Goal: Navigation & Orientation: Understand site structure

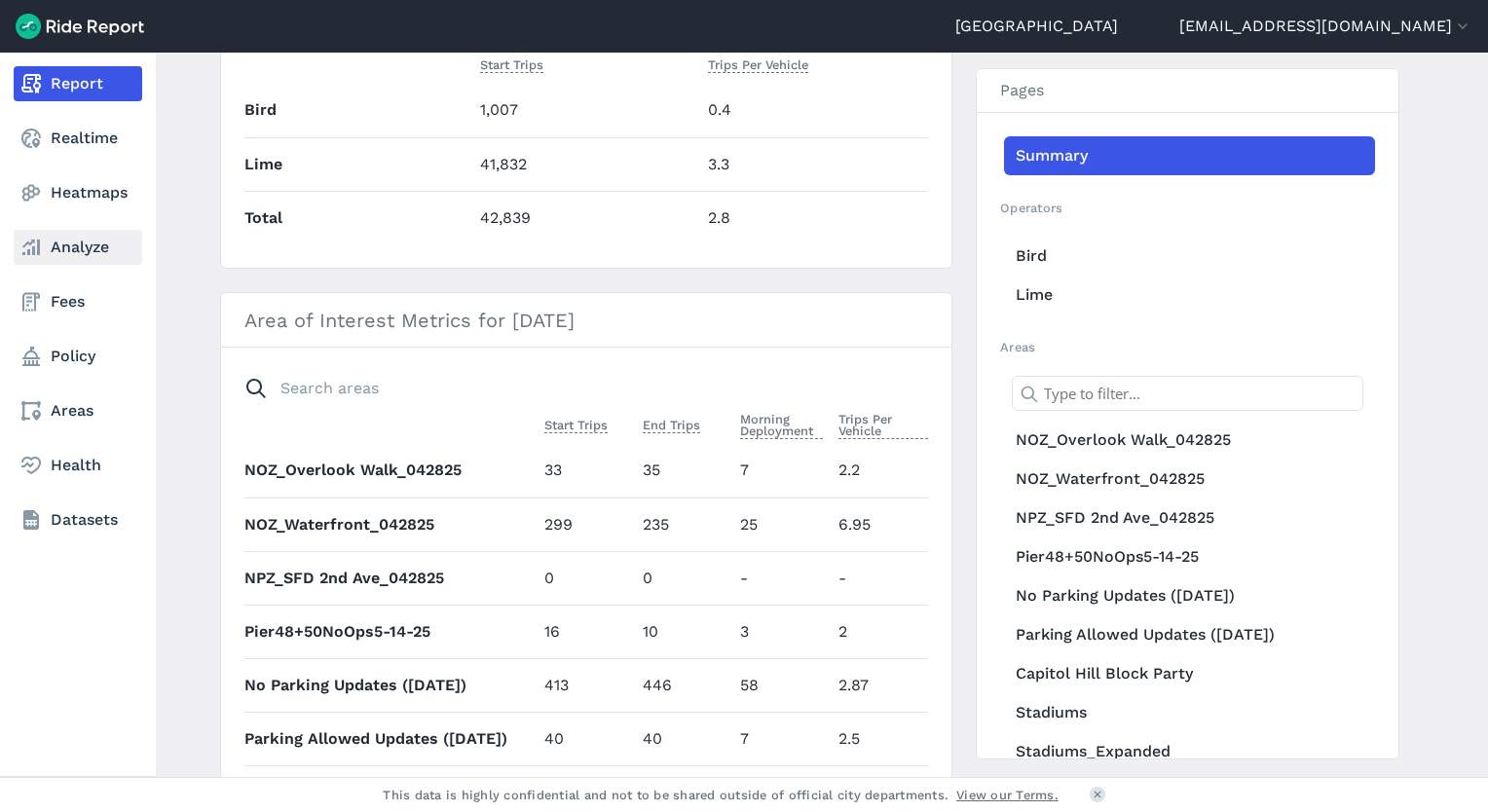
click at [82, 243] on link "Analyze" at bounding box center [78, 247] width 128 height 35
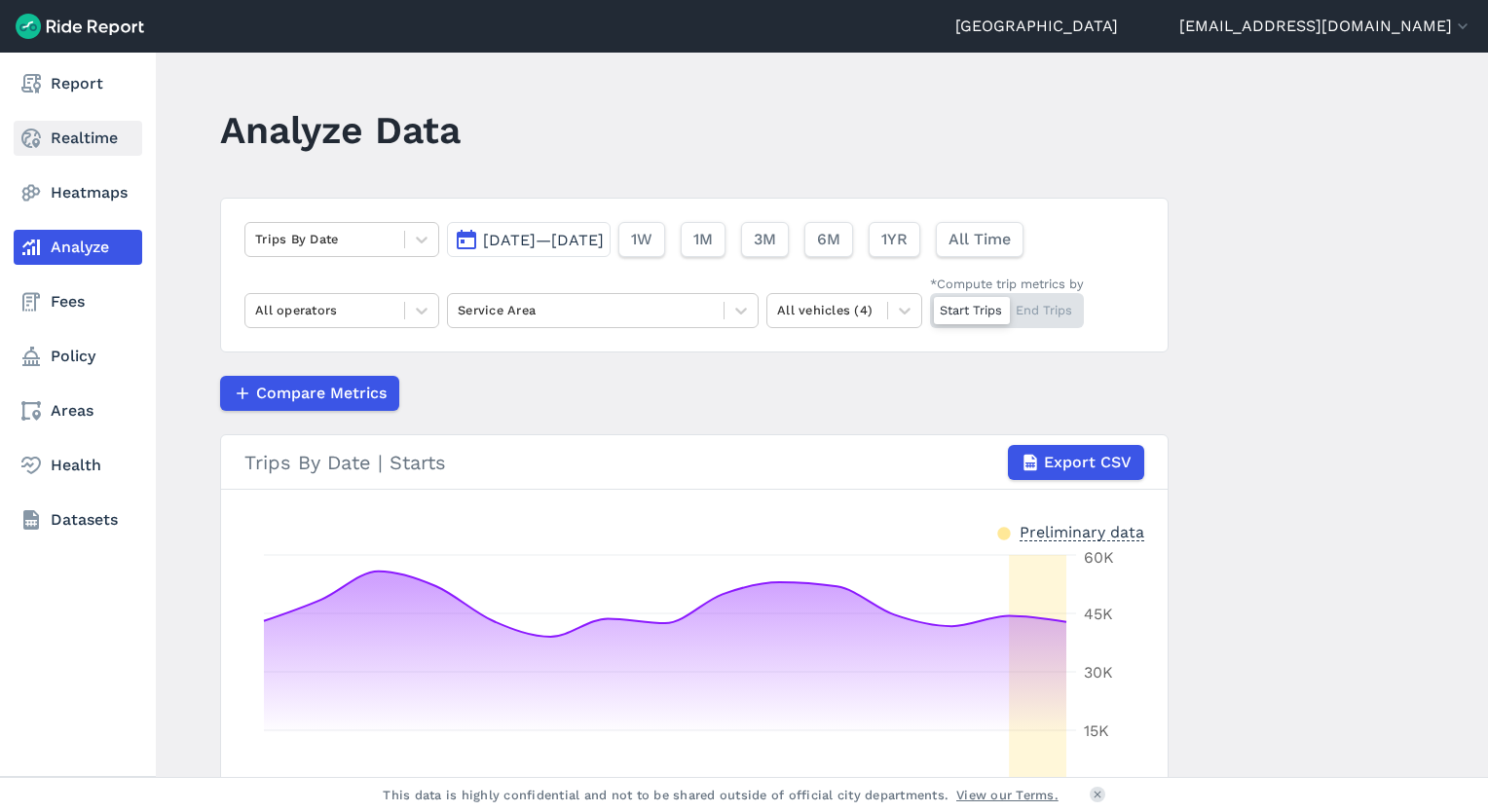
click at [79, 144] on link "Realtime" at bounding box center [78, 139] width 128 height 35
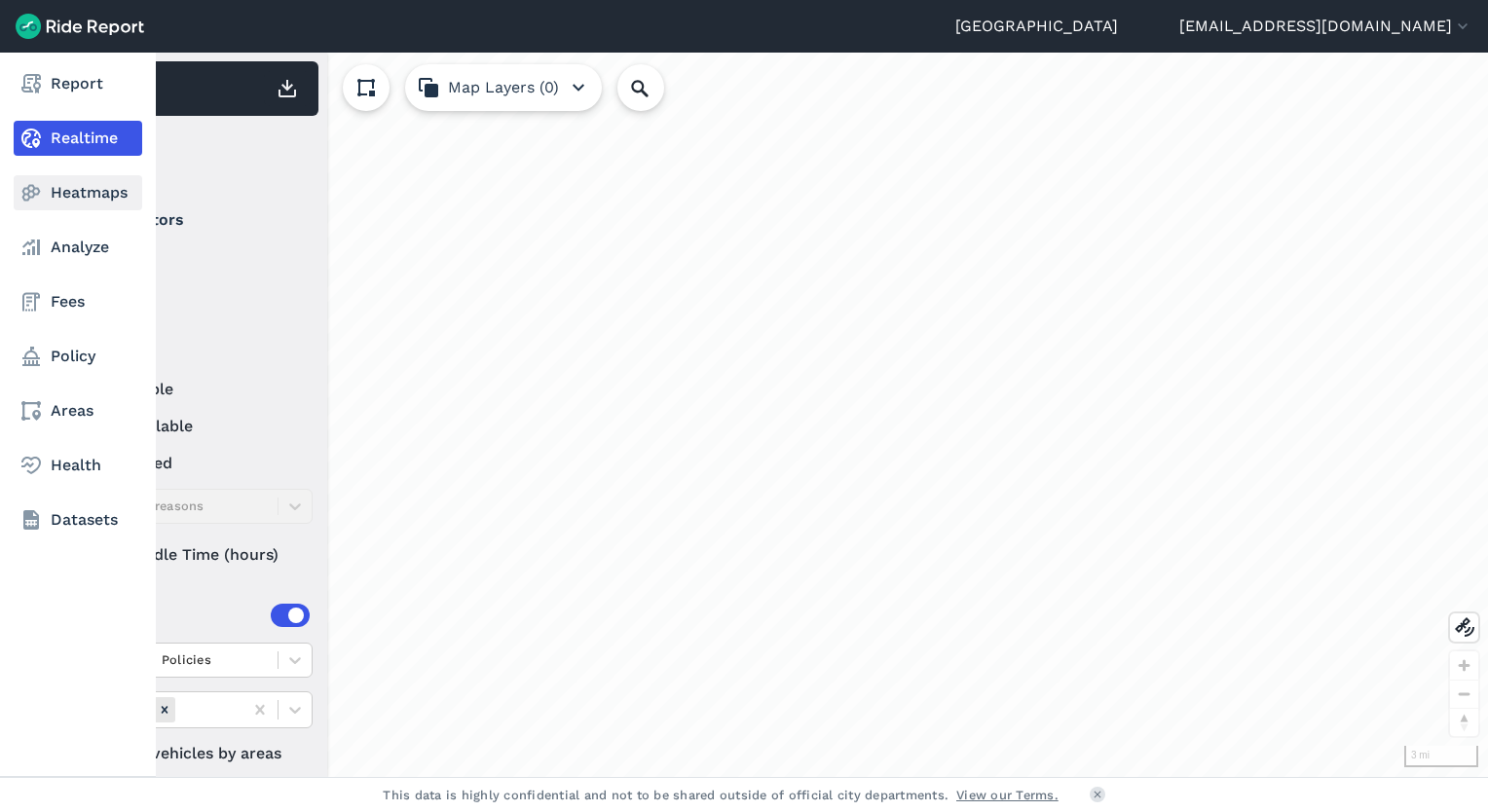
click at [41, 187] on icon at bounding box center [32, 193] width 24 height 24
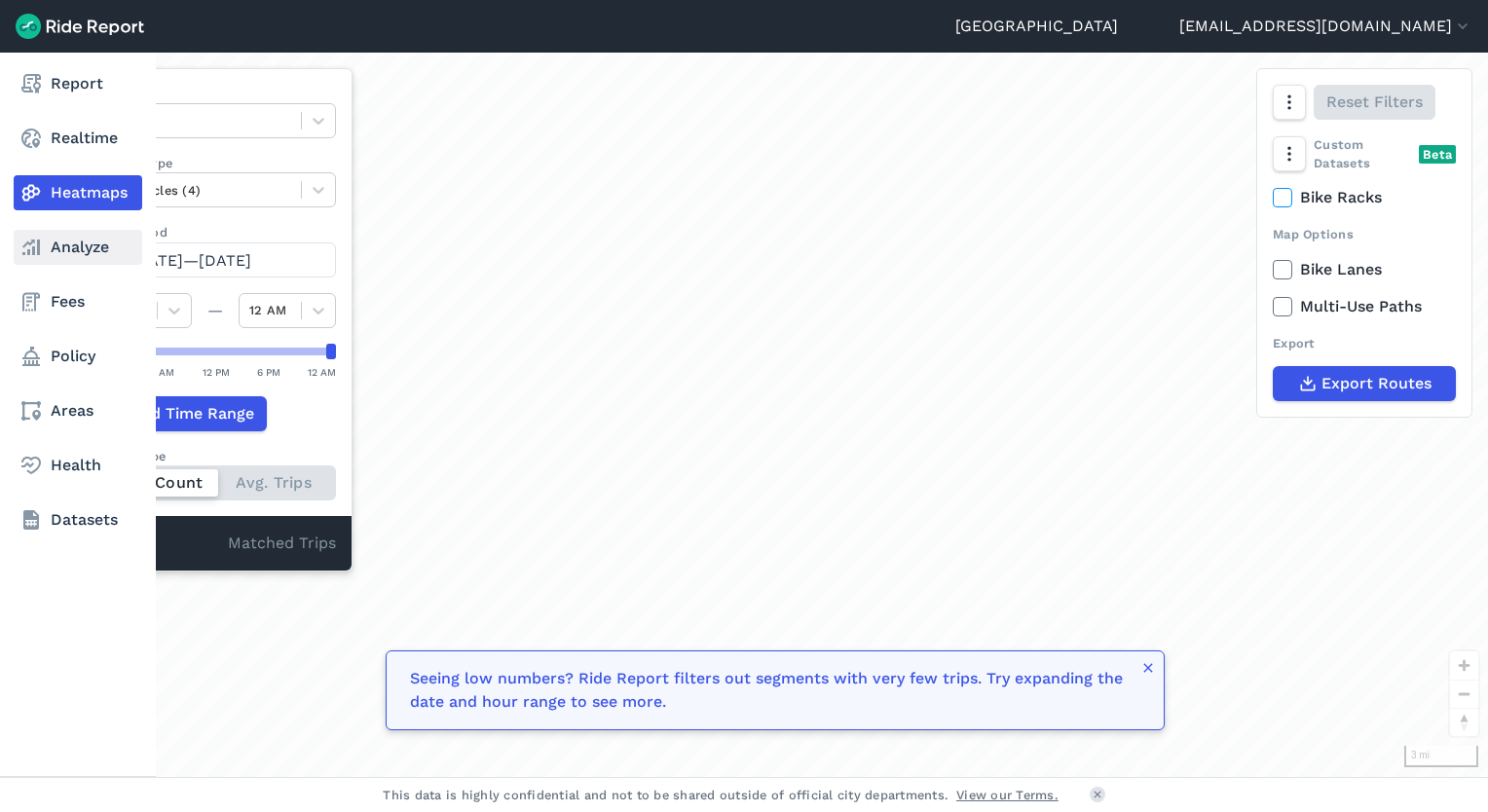
click at [60, 245] on link "Analyze" at bounding box center [78, 247] width 128 height 35
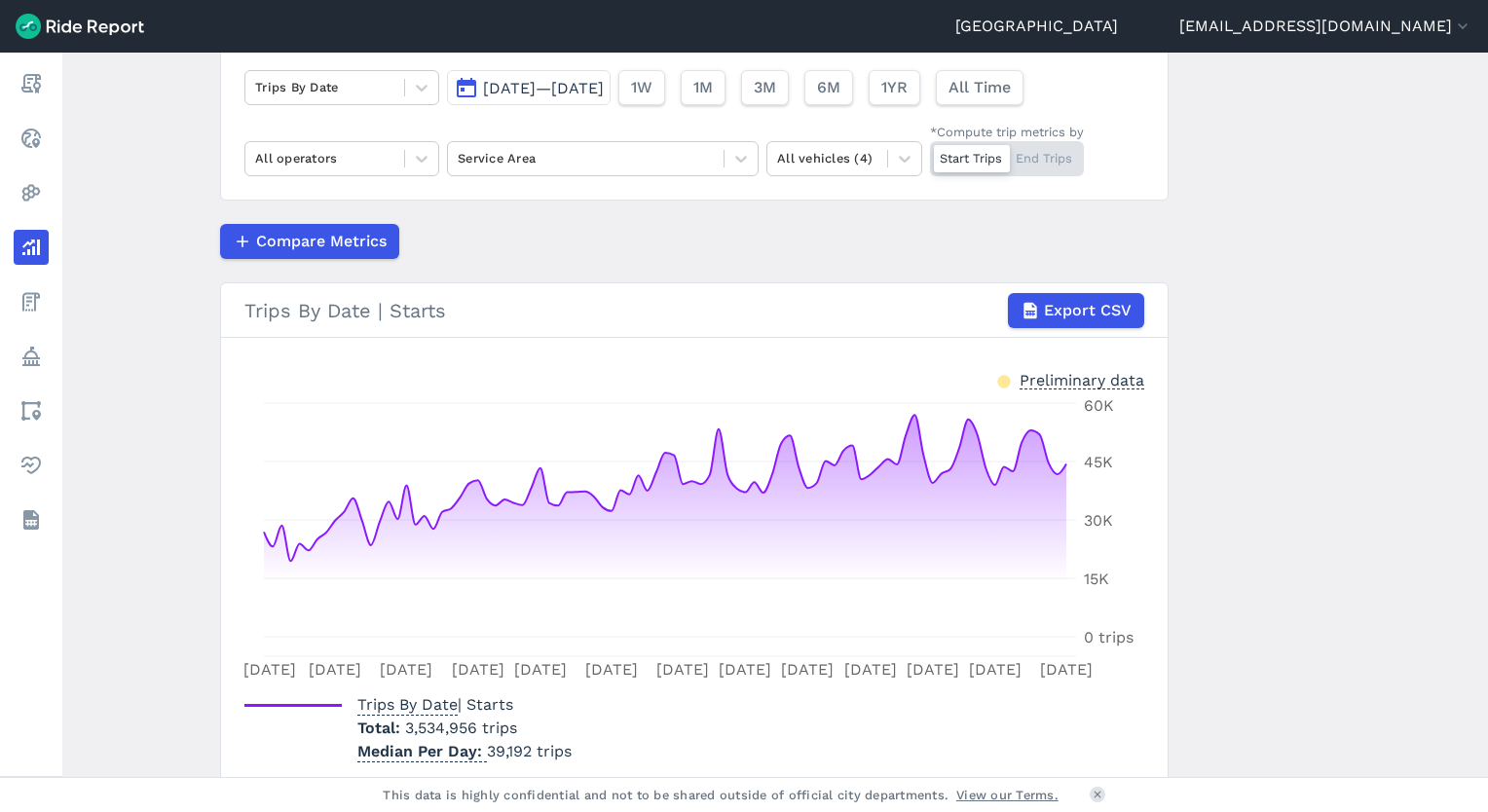
scroll to position [230, 0]
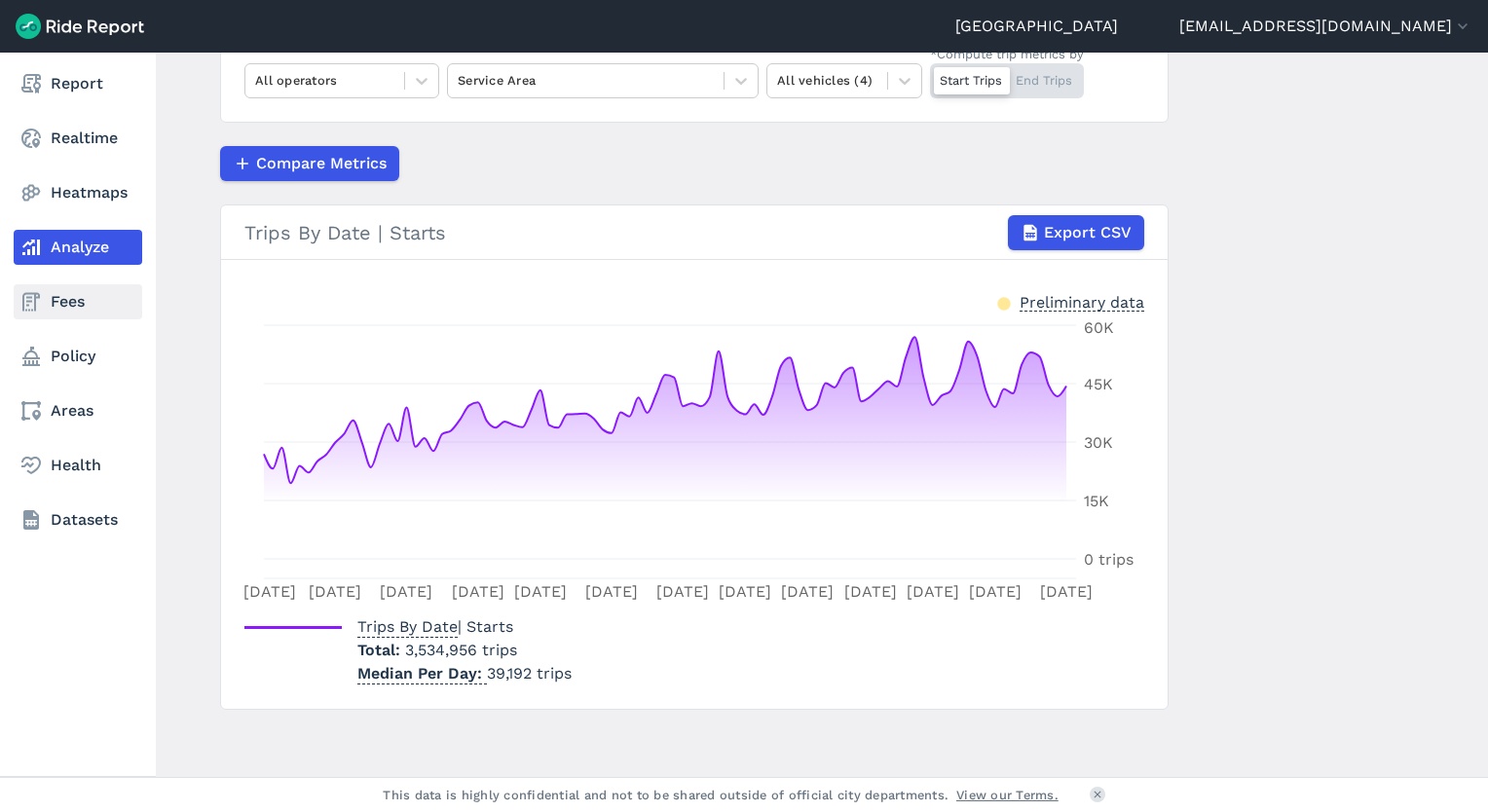
click at [56, 307] on link "Fees" at bounding box center [78, 303] width 128 height 35
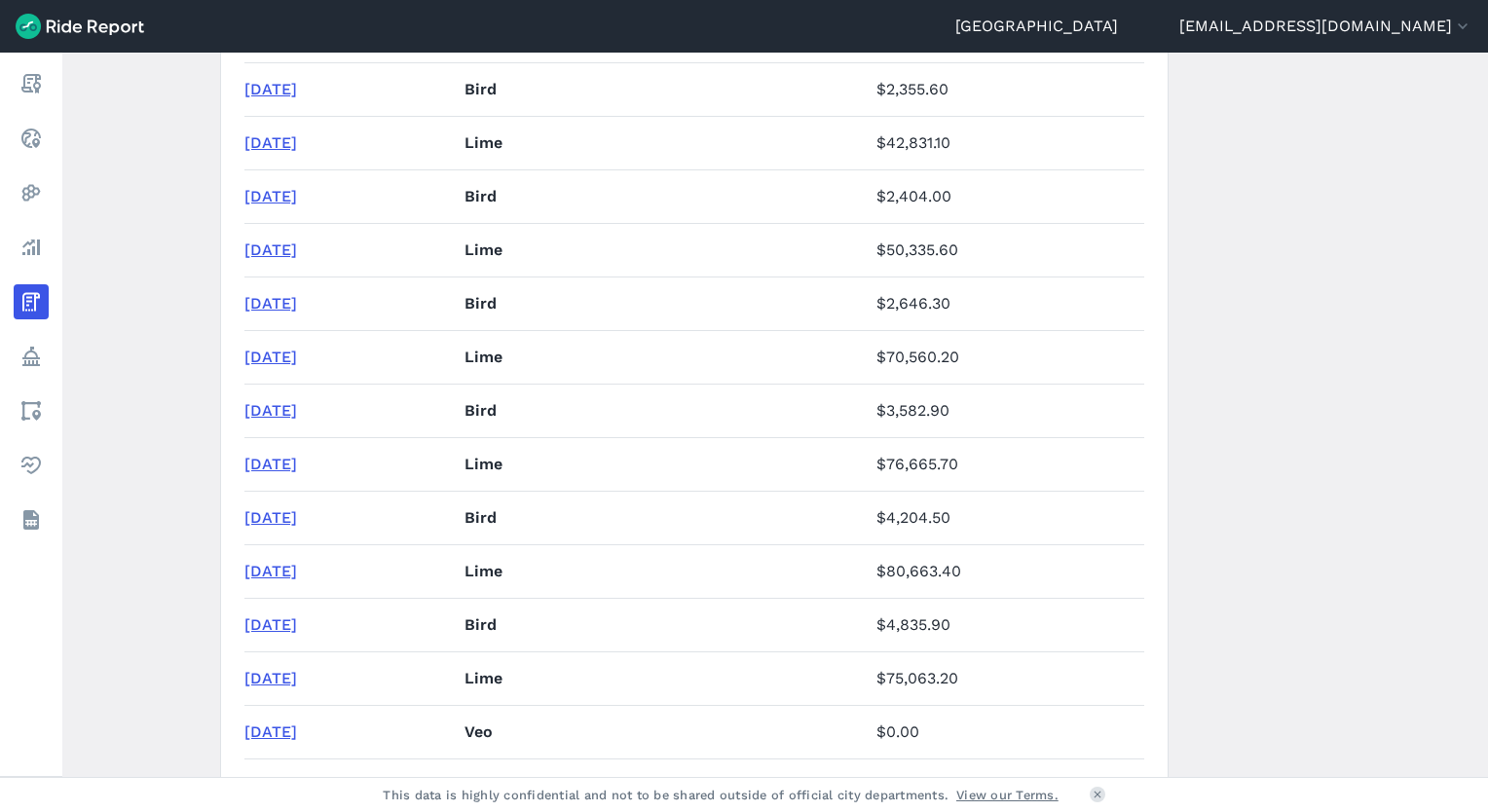
scroll to position [1221, 0]
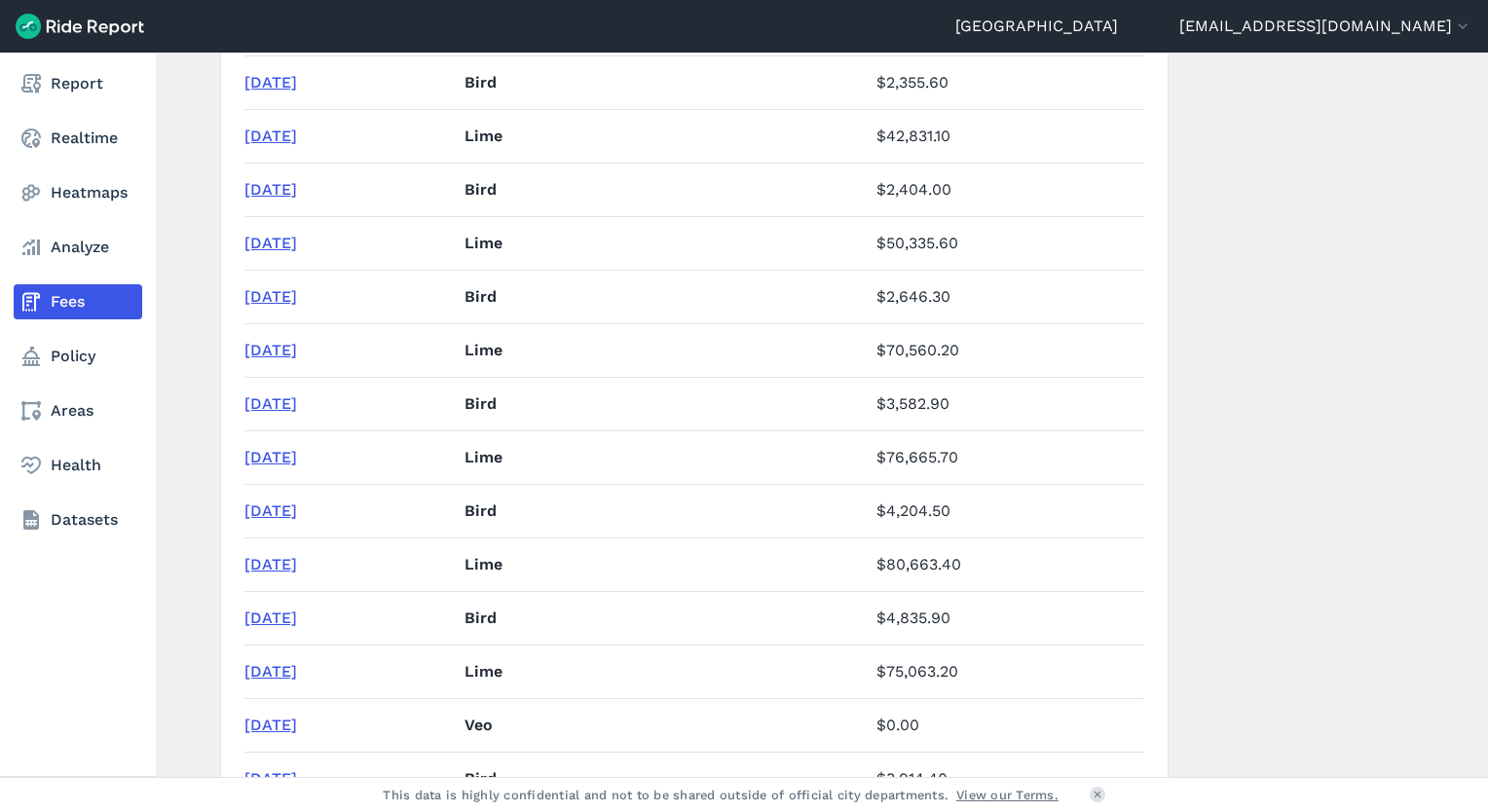
click at [46, 587] on div "Report Realtime Heatmaps Analyze Fees Policy Areas Health Datasets" at bounding box center [78, 414] width 156 height 724
click at [100, 524] on link "Datasets" at bounding box center [78, 520] width 128 height 35
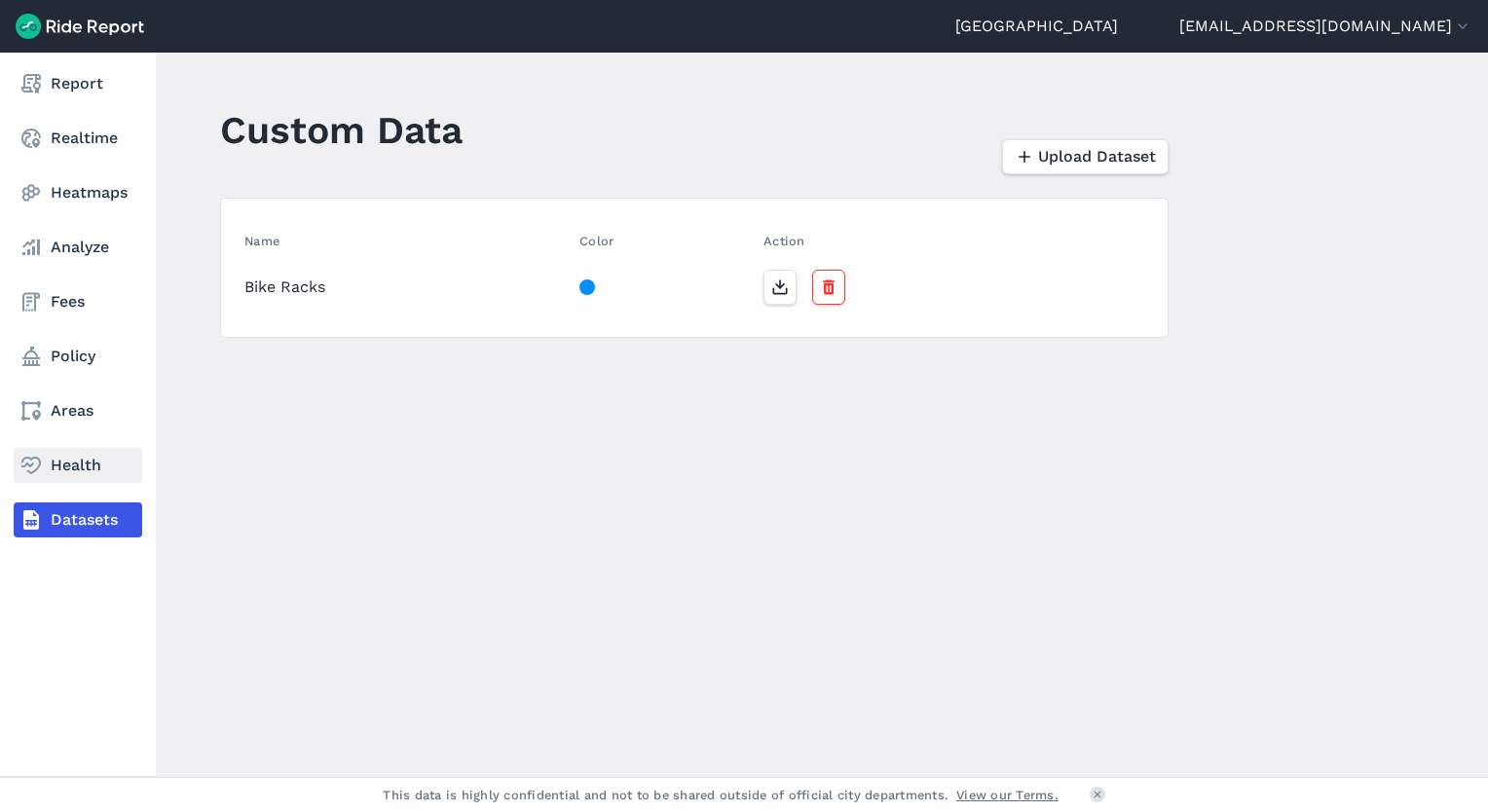
click at [26, 462] on icon at bounding box center [32, 466] width 24 height 24
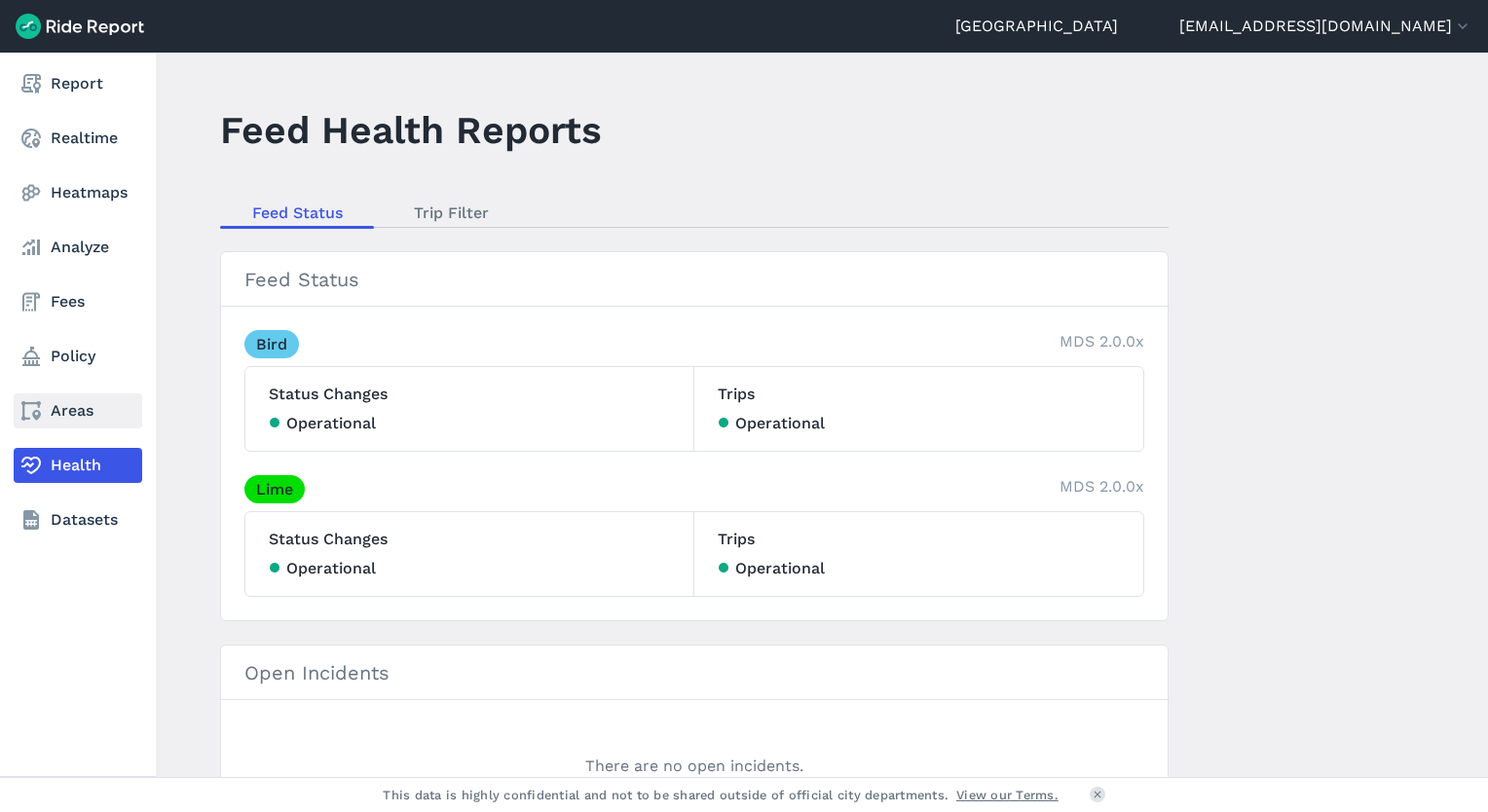
click at [34, 404] on icon at bounding box center [32, 411] width 24 height 24
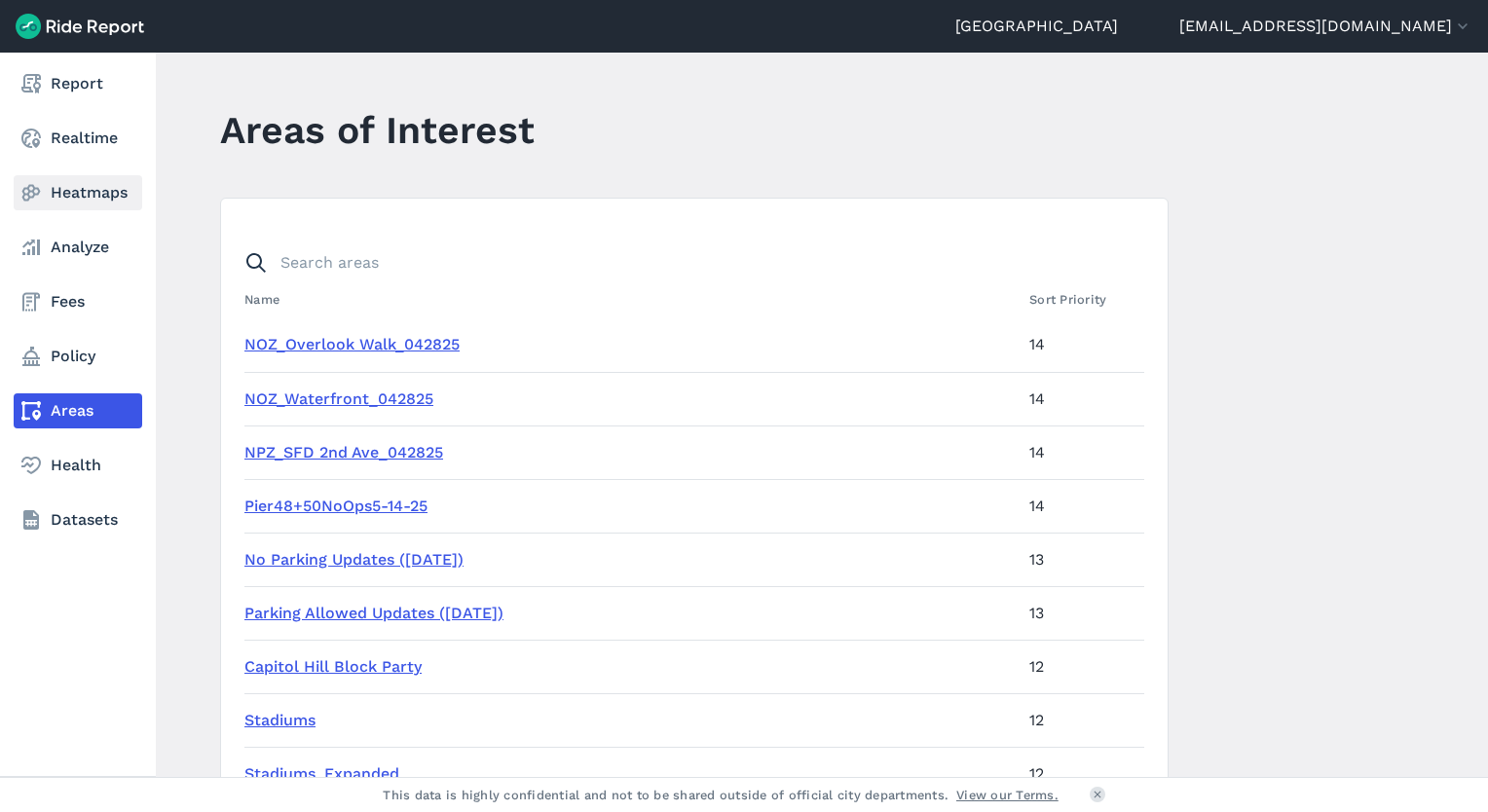
click at [118, 194] on link "Heatmaps" at bounding box center [78, 193] width 128 height 35
